Goal: Transaction & Acquisition: Purchase product/service

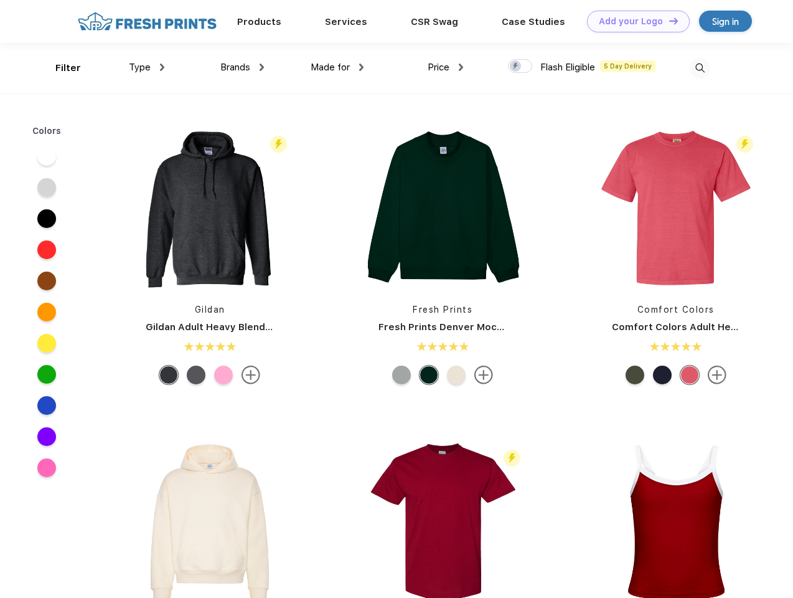
click at [634, 21] on link "Add your Logo Design Tool" at bounding box center [638, 22] width 103 height 22
click at [0, 0] on div "Design Tool" at bounding box center [0, 0] width 0 height 0
click at [668, 21] on link "Add your Logo Design Tool" at bounding box center [638, 22] width 103 height 22
click at [60, 68] on div "Filter" at bounding box center [68, 68] width 26 height 14
click at [147, 67] on span "Type" at bounding box center [140, 67] width 22 height 11
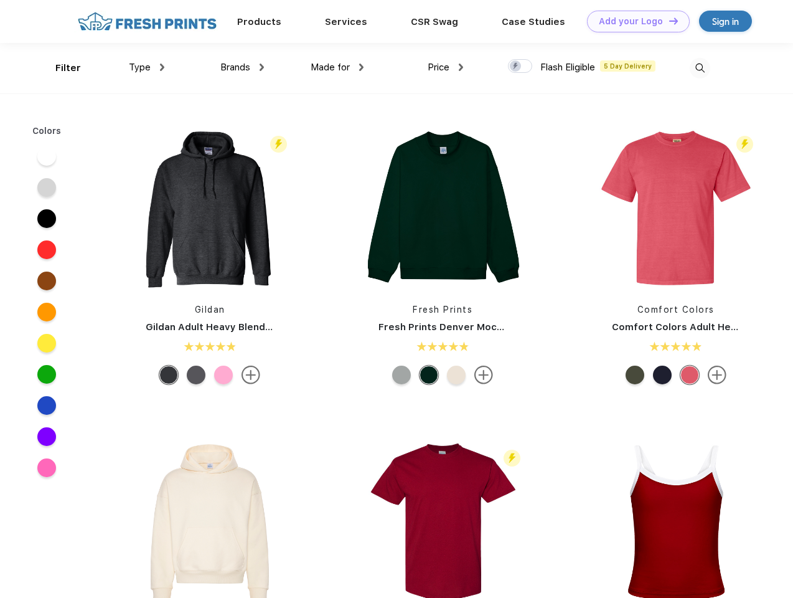
click at [242, 67] on span "Brands" at bounding box center [235, 67] width 30 height 11
click at [338, 67] on span "Made for" at bounding box center [330, 67] width 39 height 11
click at [446, 67] on span "Price" at bounding box center [439, 67] width 22 height 11
click at [521, 67] on div at bounding box center [520, 66] width 24 height 14
click at [516, 67] on input "checkbox" at bounding box center [512, 63] width 8 height 8
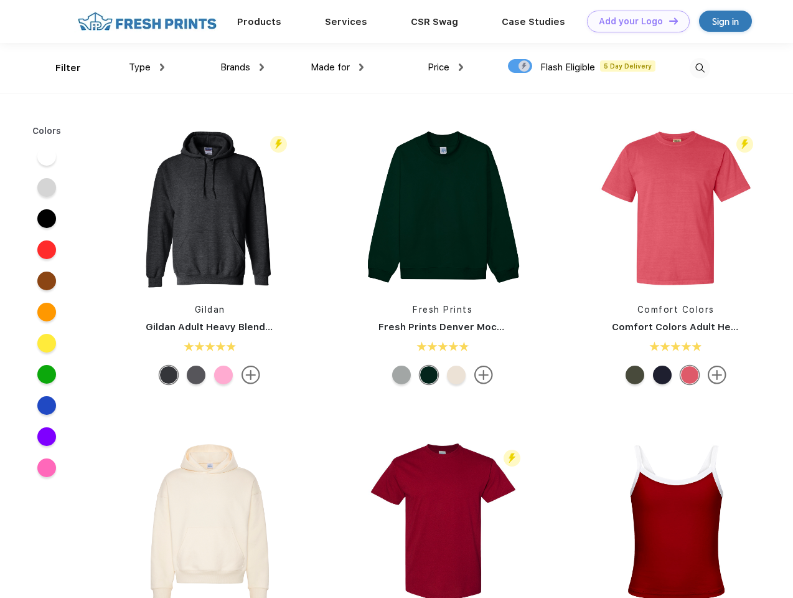
click at [700, 68] on img at bounding box center [700, 68] width 21 height 21
